Goal: Task Accomplishment & Management: Manage account settings

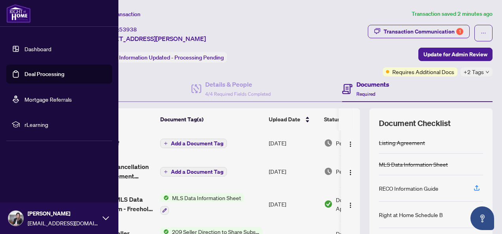
click at [26, 47] on link "Dashboard" at bounding box center [37, 48] width 27 height 7
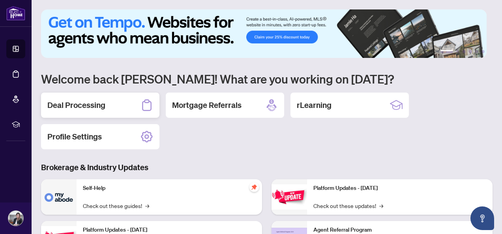
click at [114, 108] on div "Deal Processing" at bounding box center [100, 105] width 118 height 25
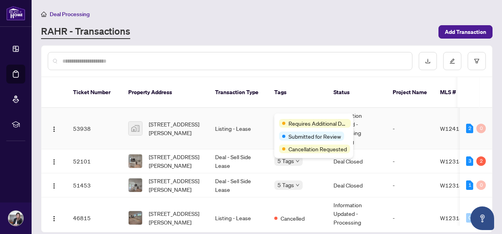
click at [295, 119] on div "Requires Additional Docs" at bounding box center [313, 122] width 69 height 9
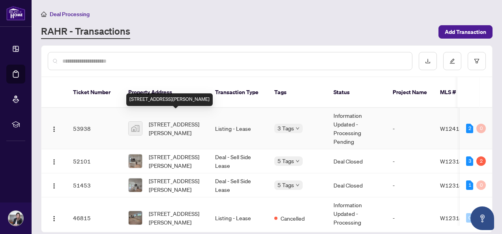
click at [172, 120] on span "[STREET_ADDRESS][PERSON_NAME]" at bounding box center [176, 128] width 54 height 17
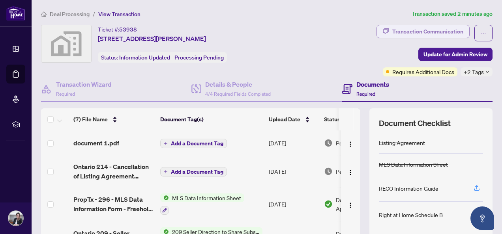
click at [428, 28] on div "Transaction Communication" at bounding box center [427, 31] width 71 height 13
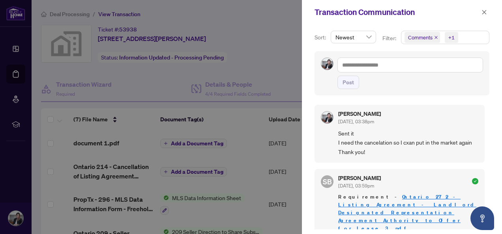
click at [304, 66] on div "Sort: Newest Filter: Comments +1 Post [PERSON_NAME] [DATE], 03:38pm Sent it I n…" at bounding box center [402, 129] width 200 height 210
click at [481, 17] on span "button" at bounding box center [484, 12] width 6 height 13
